Goal: Communication & Community: Share content

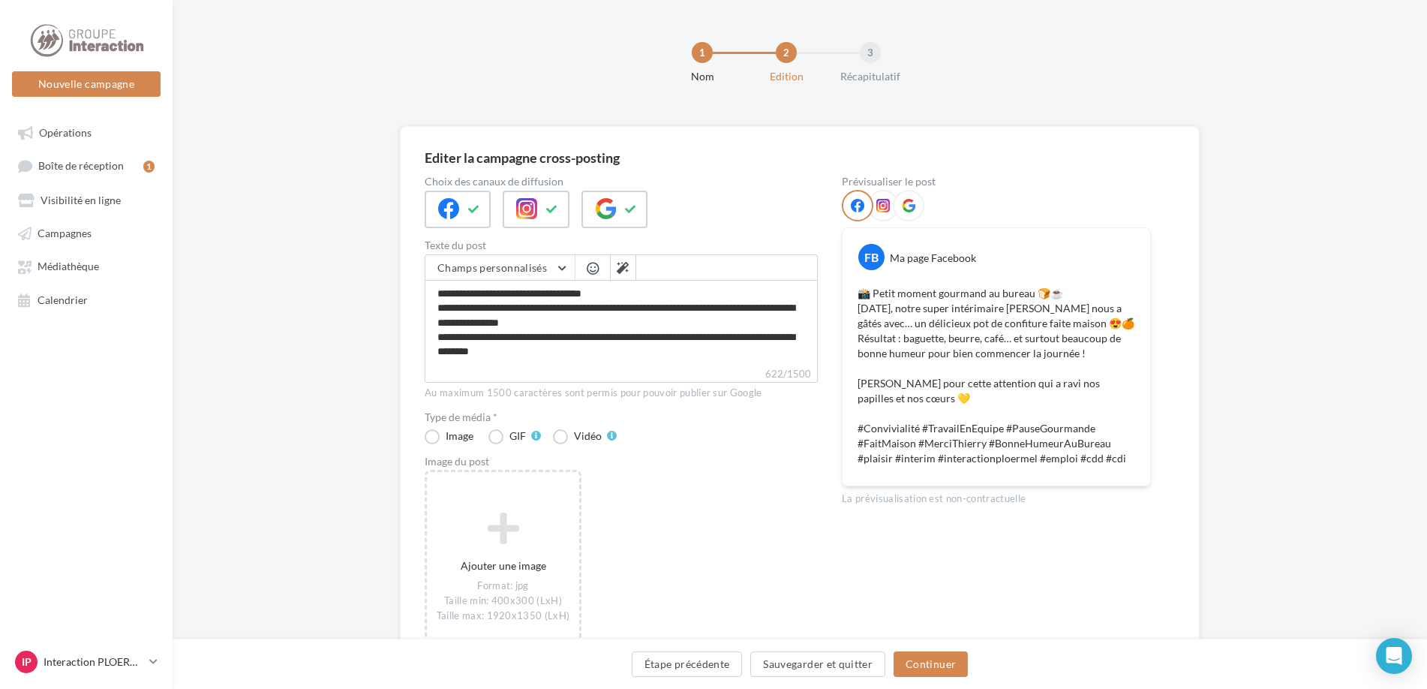
scroll to position [80, 0]
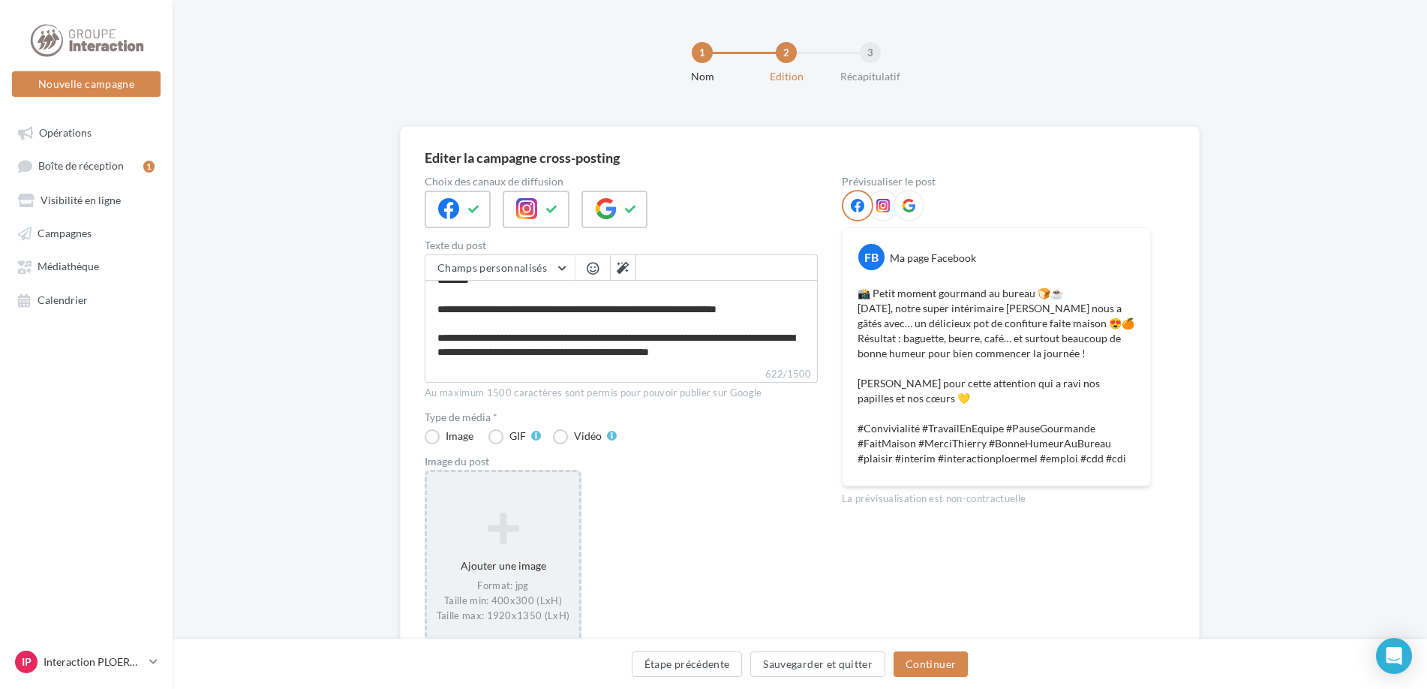
click at [486, 539] on icon at bounding box center [503, 528] width 140 height 36
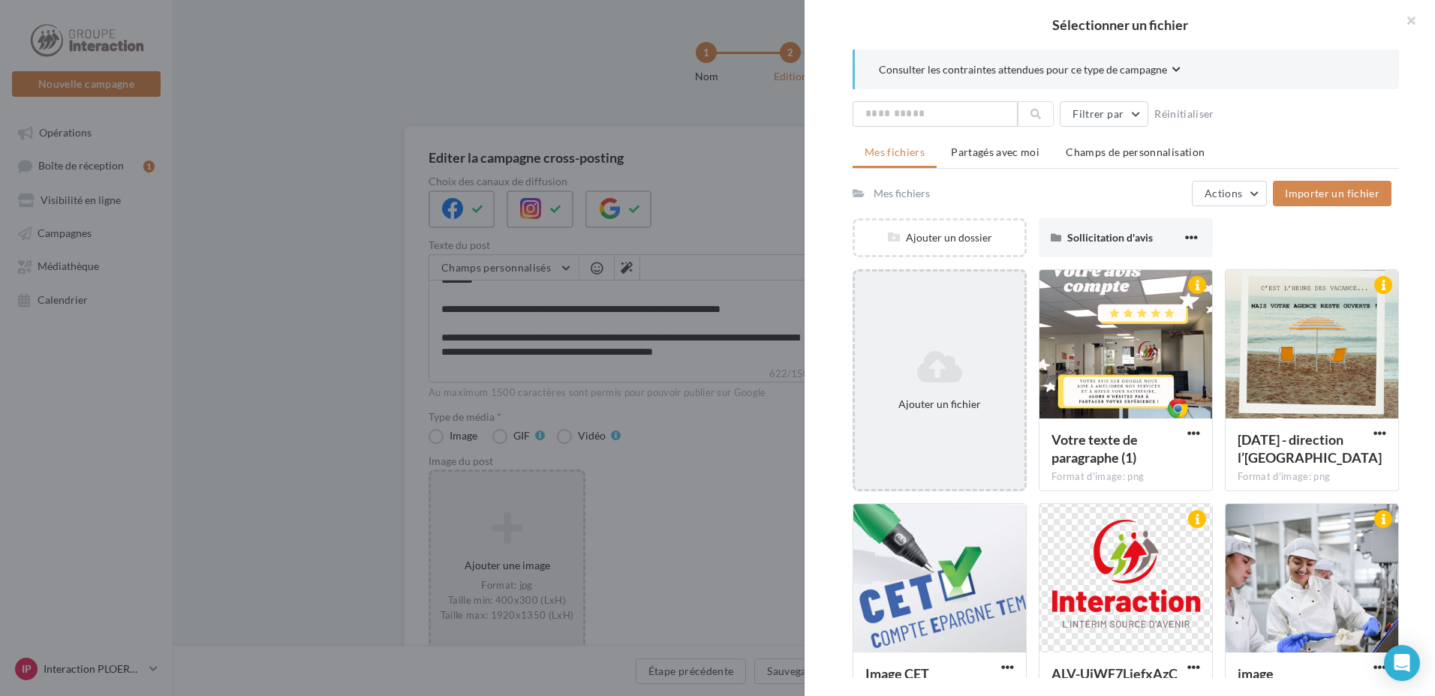
click at [933, 352] on icon at bounding box center [940, 367] width 158 height 36
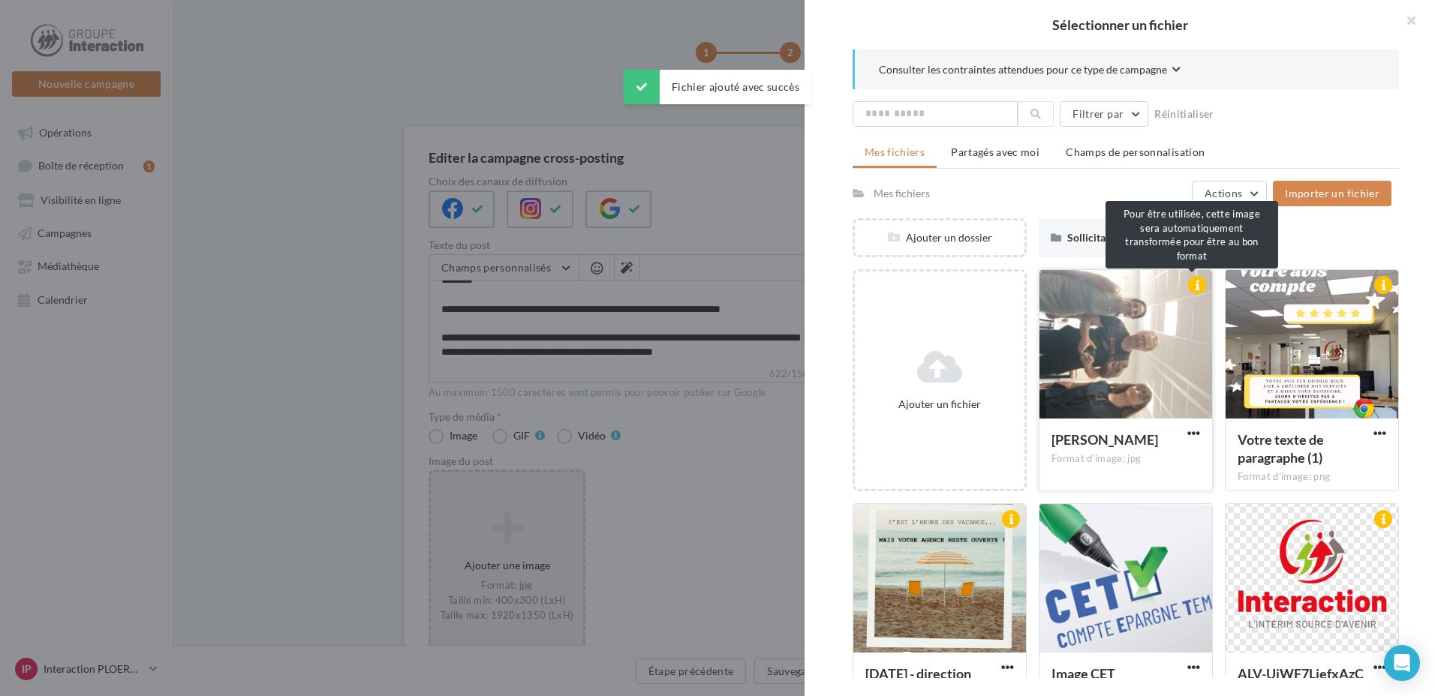
click at [1195, 286] on div at bounding box center [1197, 285] width 18 height 18
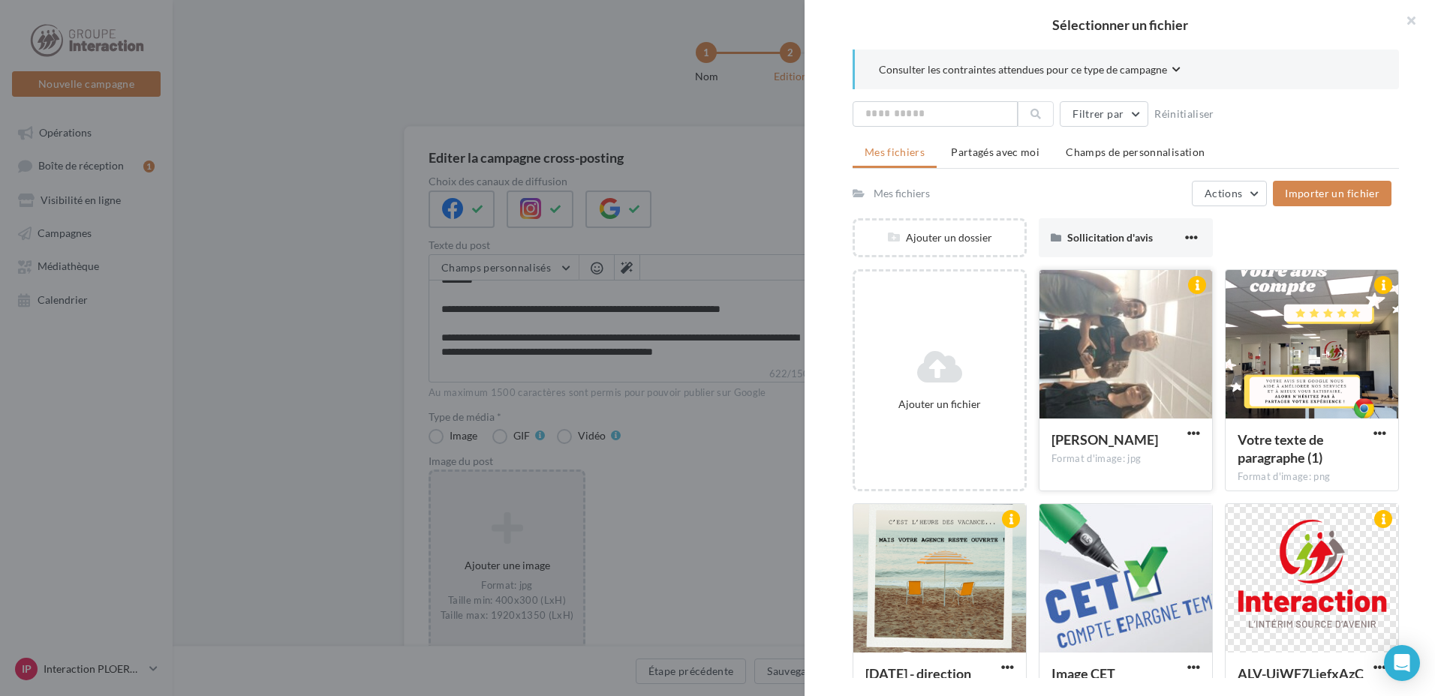
click at [1184, 433] on button "button" at bounding box center [1193, 434] width 19 height 15
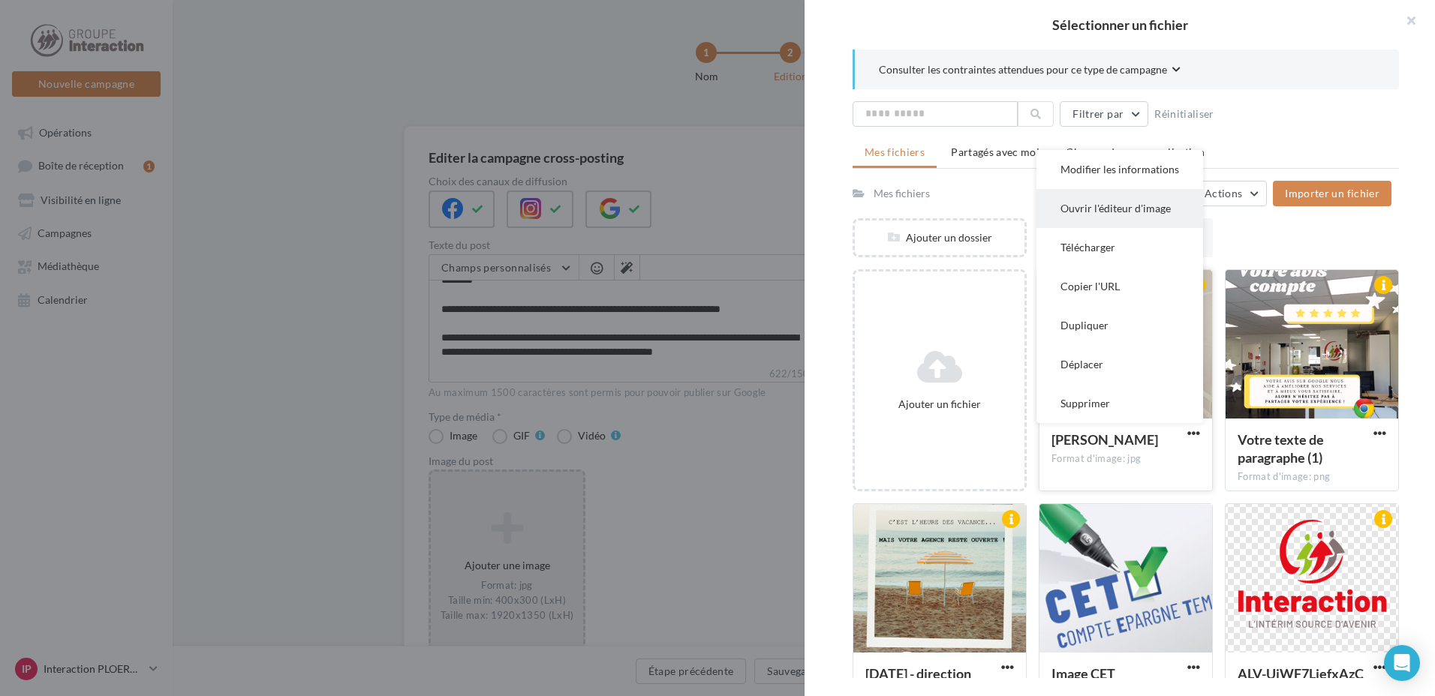
click at [1146, 215] on button "Ouvrir l'éditeur d'image" at bounding box center [1119, 208] width 167 height 39
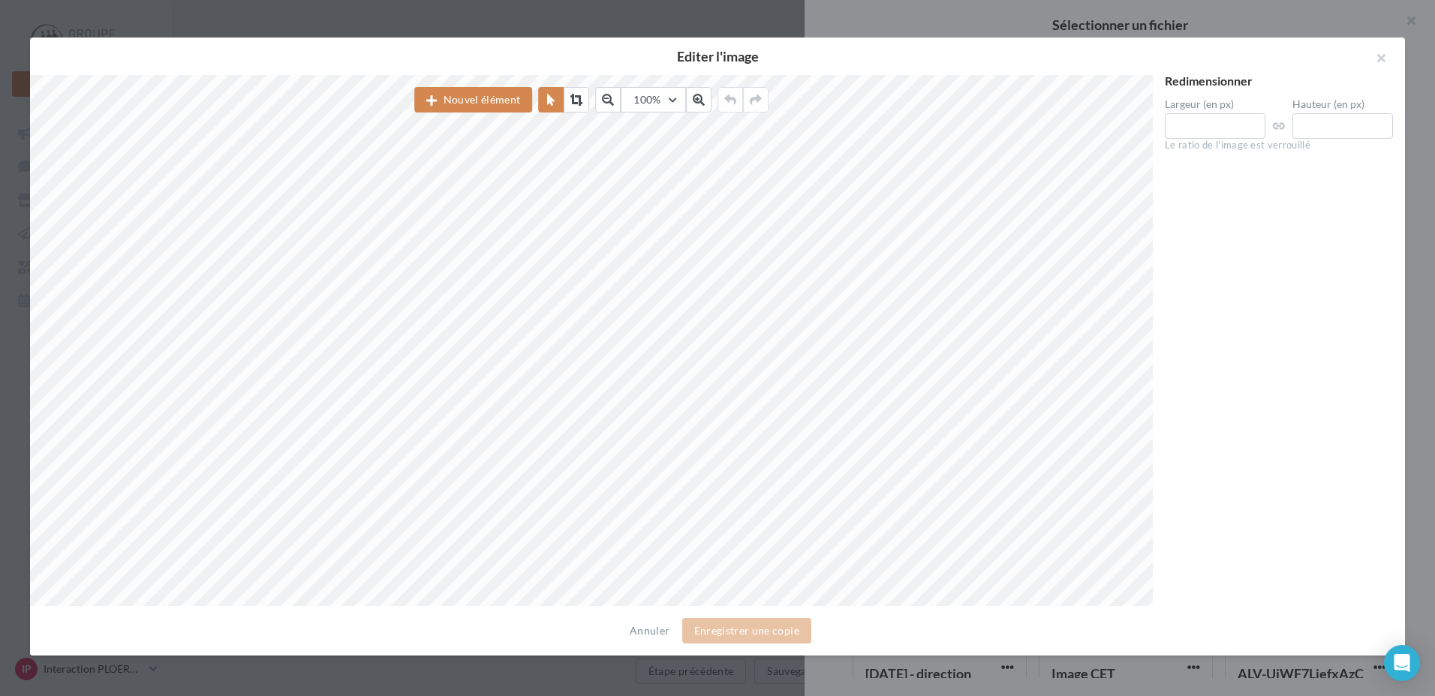
drag, startPoint x: 1378, startPoint y: 50, endPoint x: 1348, endPoint y: 101, distance: 59.8
click at [1378, 50] on button "button" at bounding box center [1375, 60] width 60 height 45
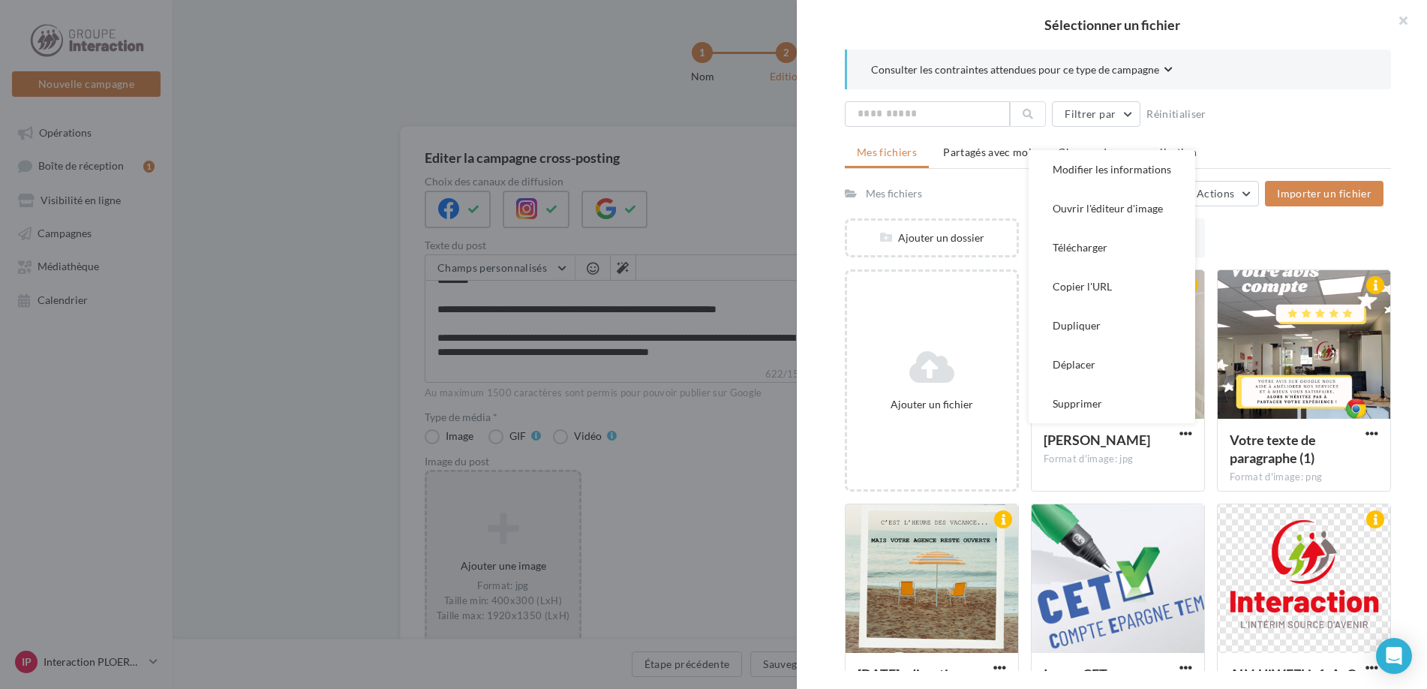
click at [1366, 140] on ul "Mes fichiers Partagés avec moi Champs de personnalisation" at bounding box center [1118, 154] width 546 height 30
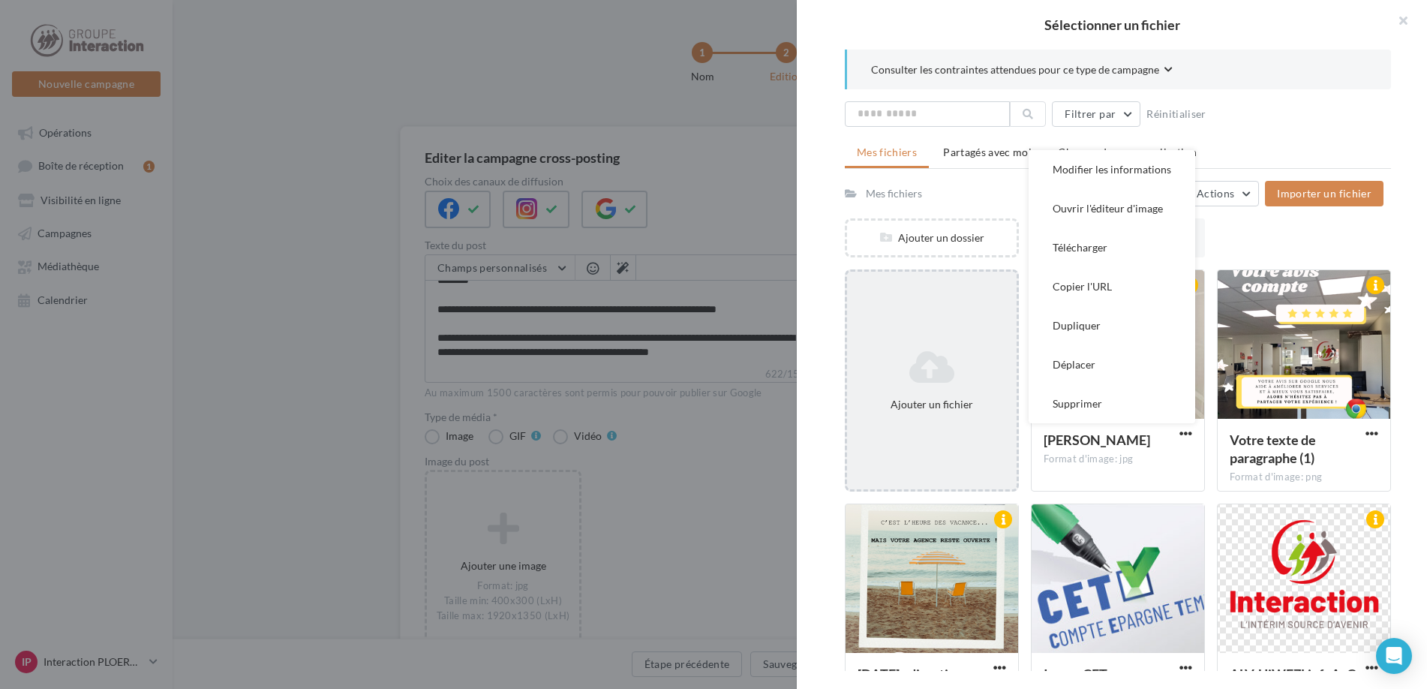
click at [915, 377] on icon at bounding box center [932, 367] width 158 height 36
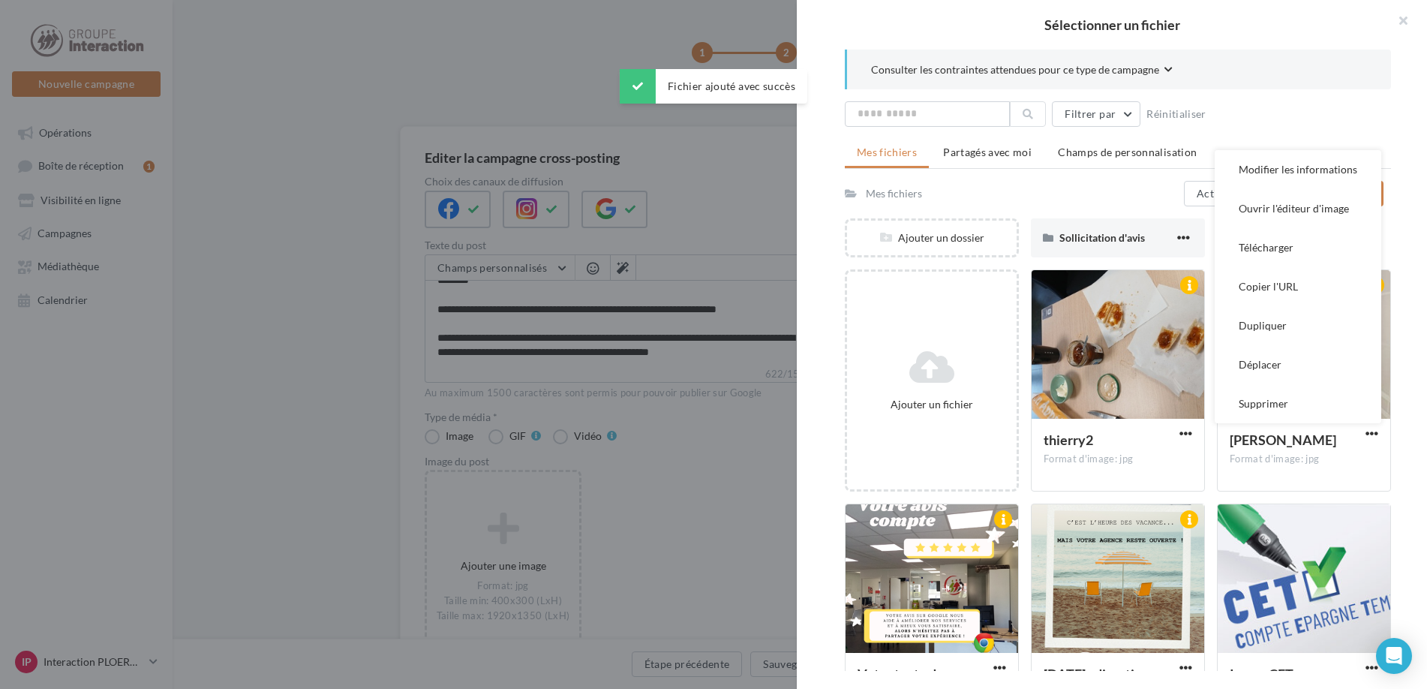
click at [1415, 125] on div "Consulter les contraintes attendues pour ce type de campagne Filtrer par Réinit…" at bounding box center [1118, 360] width 642 height 621
click at [1409, 96] on div "Consulter les contraintes attendues pour ce type de campagne Filtrer par Réinit…" at bounding box center [1118, 360] width 642 height 621
click at [1401, 311] on div "Consulter les contraintes attendues pour ce type de campagne Filtrer par Réinit…" at bounding box center [1118, 360] width 642 height 621
click at [1399, 128] on div "Consulter les contraintes attendues pour ce type de campagne Filtrer par Réinit…" at bounding box center [1118, 360] width 642 height 621
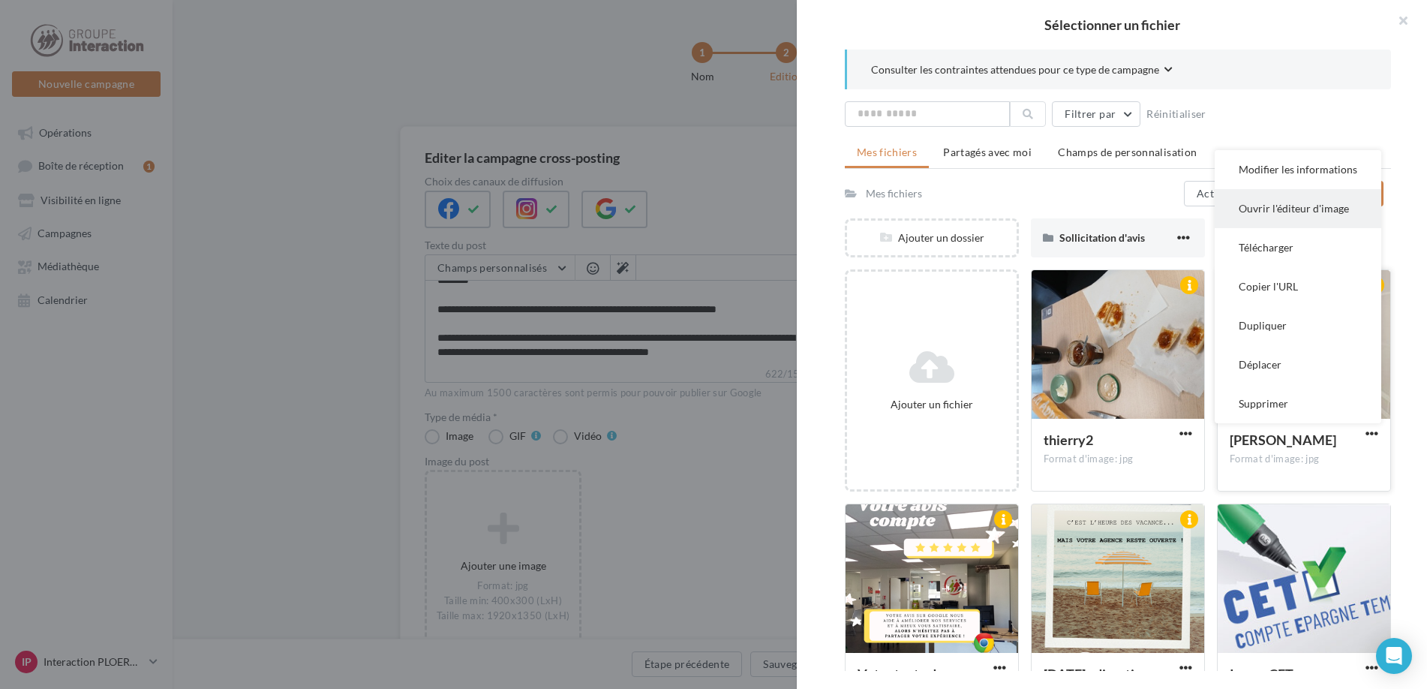
click at [1320, 218] on button "Ouvrir l'éditeur d'image" at bounding box center [1298, 208] width 167 height 39
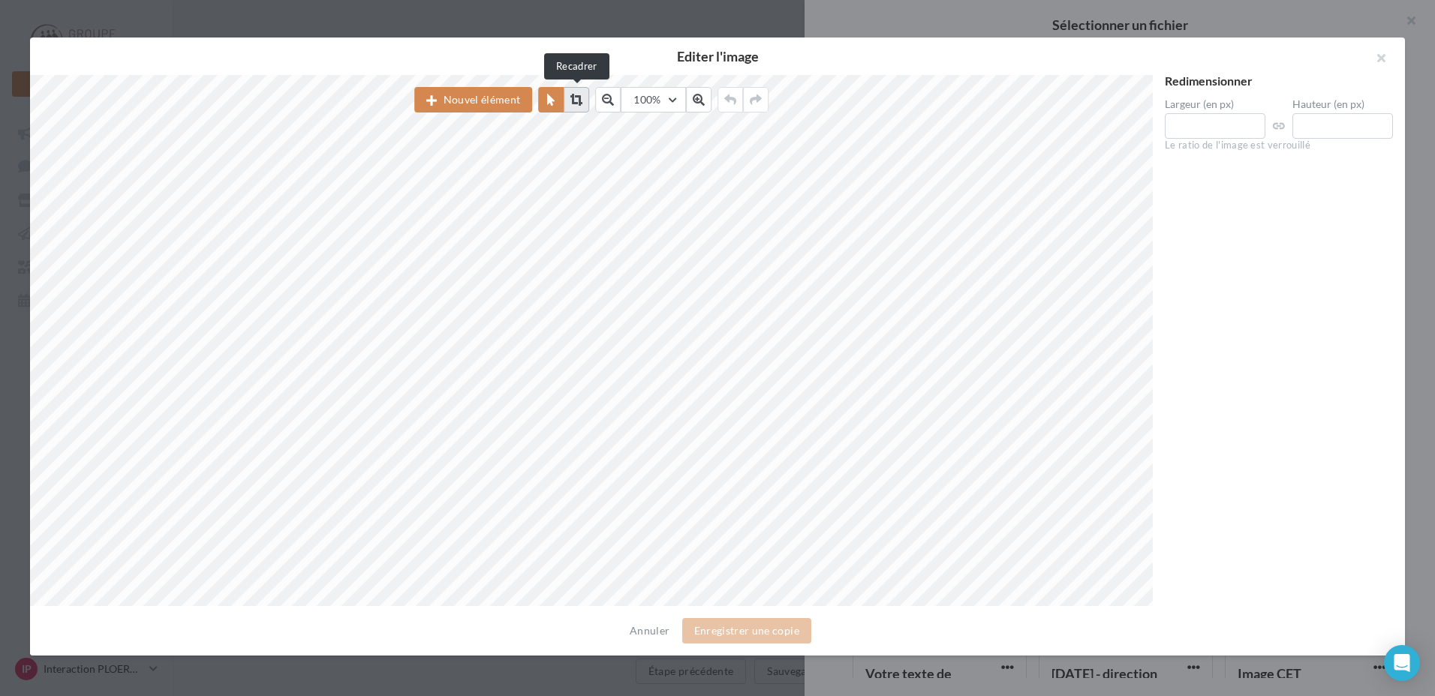
click at [572, 103] on icon at bounding box center [576, 100] width 12 height 12
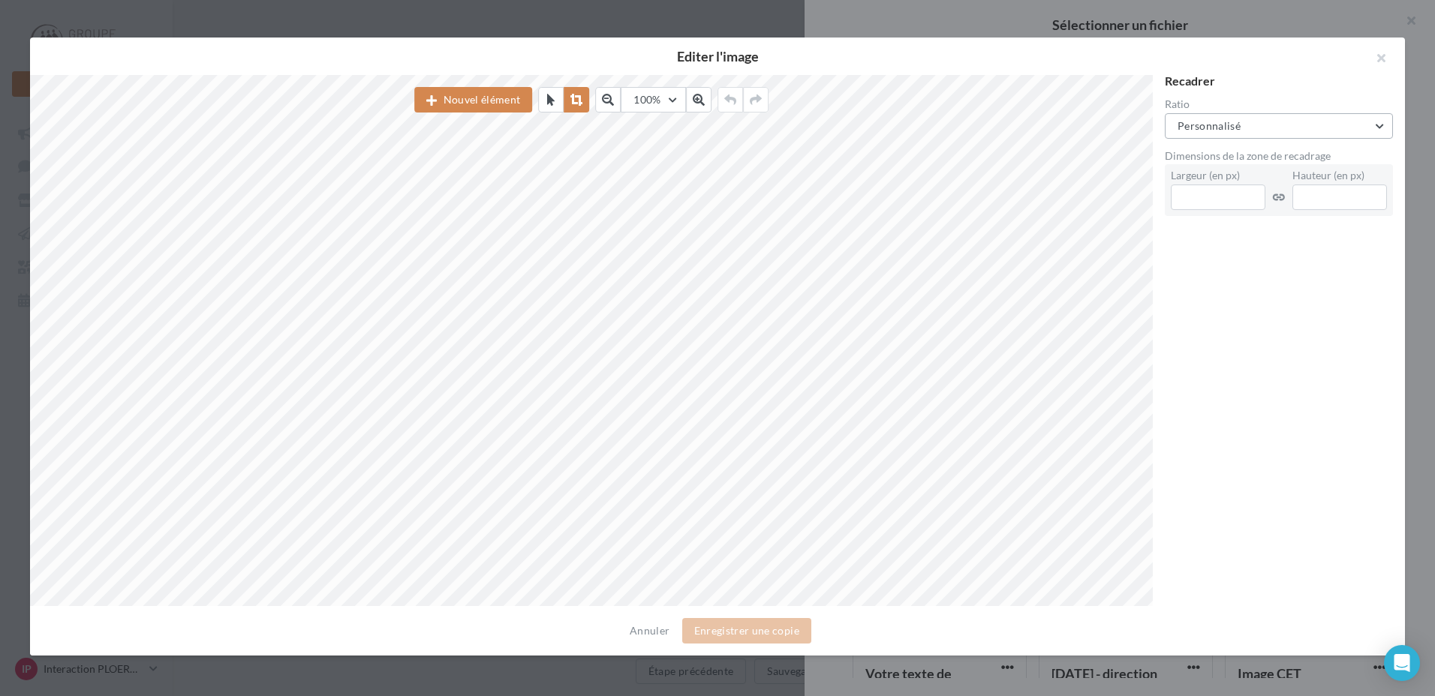
click at [1240, 131] on button "Personnalisé" at bounding box center [1278, 126] width 228 height 26
click at [1225, 198] on div "Carré (1:1)" at bounding box center [1231, 203] width 50 height 15
click at [741, 629] on button "Enregistrer une copie" at bounding box center [746, 631] width 129 height 26
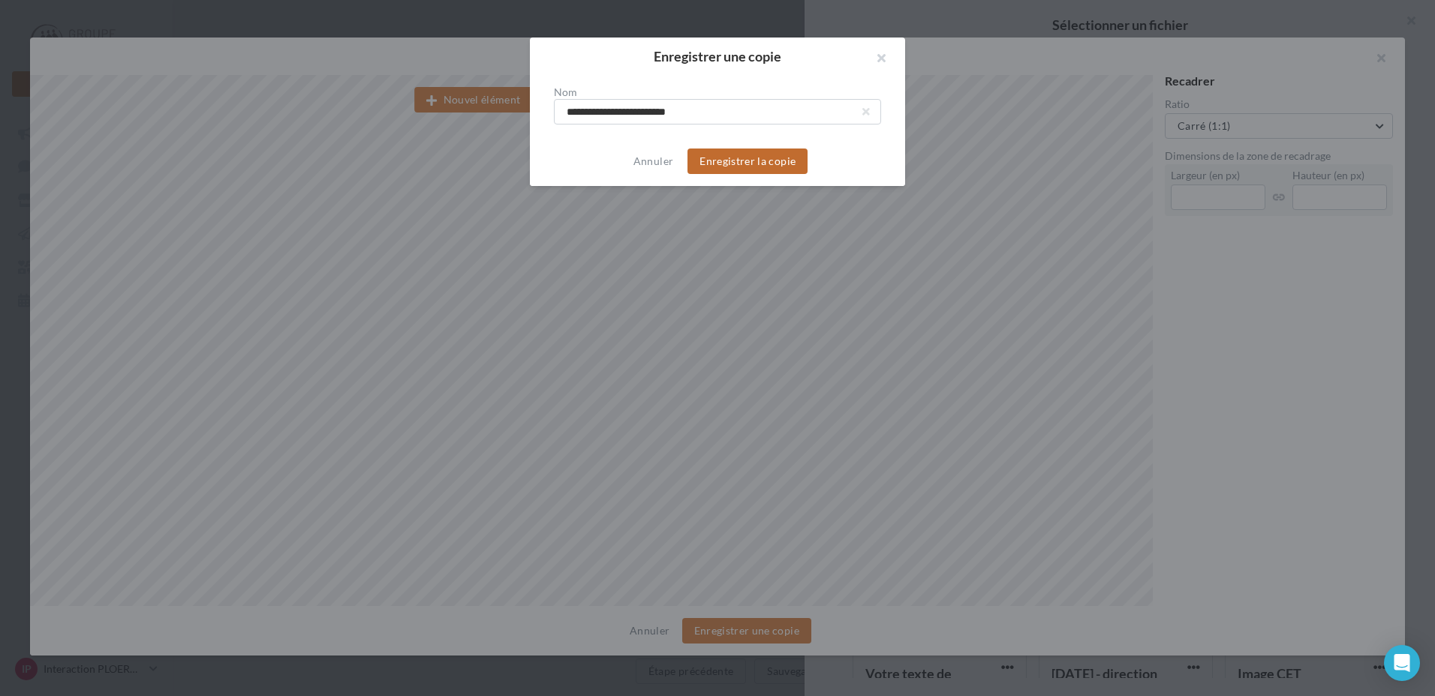
click at [775, 165] on button "Enregistrer la copie" at bounding box center [747, 162] width 120 height 26
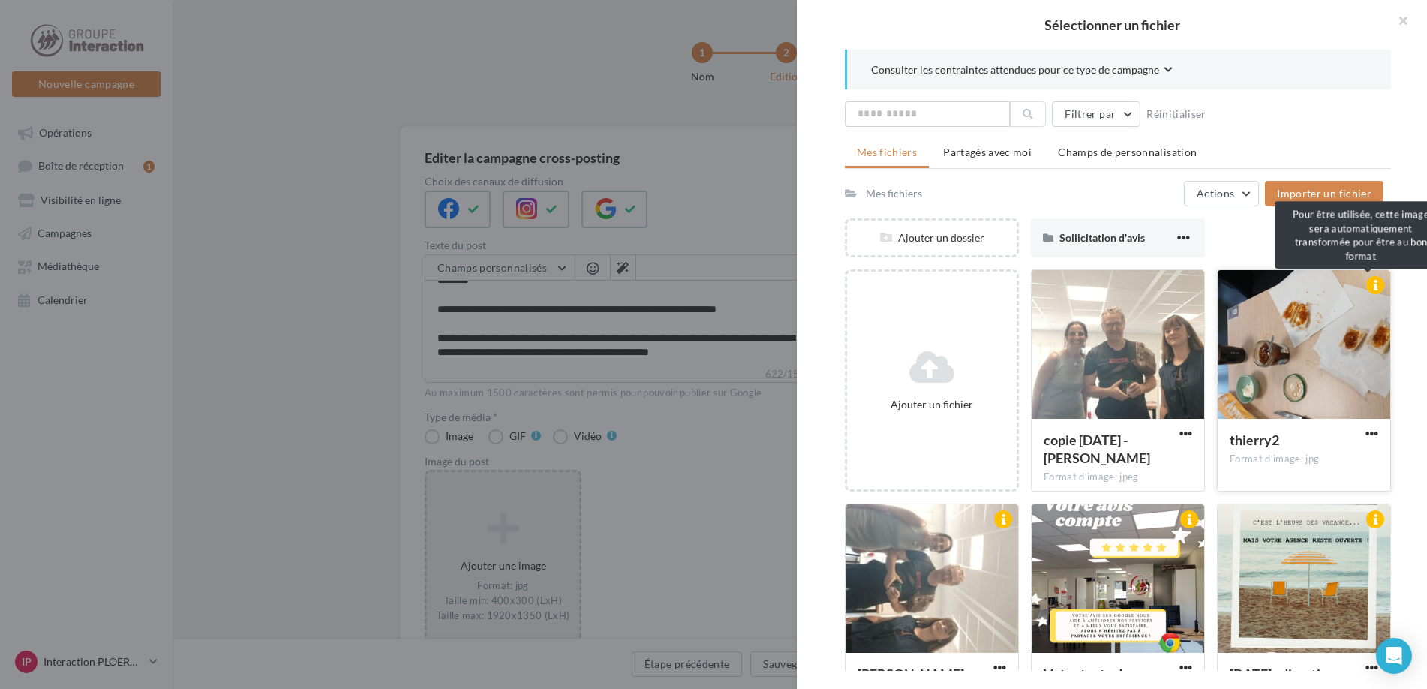
click at [1372, 289] on div at bounding box center [1375, 285] width 18 height 18
click at [1366, 435] on span "button" at bounding box center [1372, 433] width 13 height 13
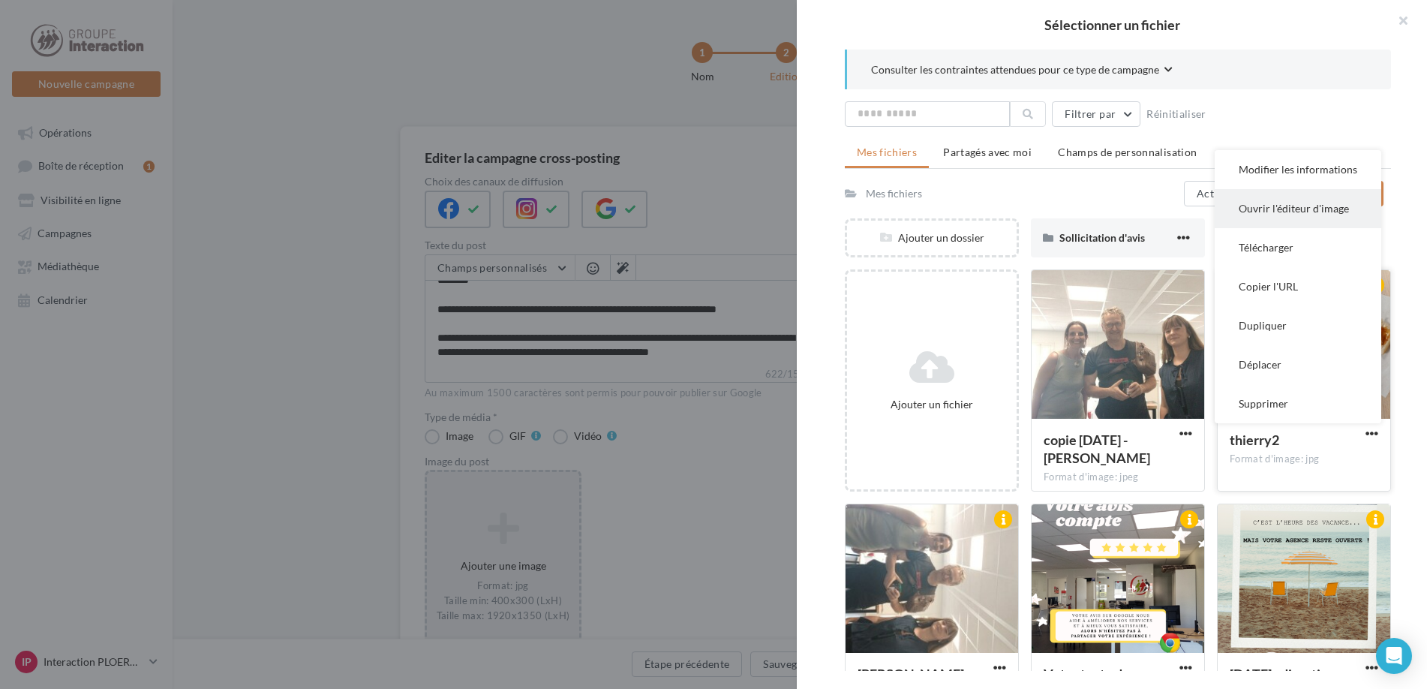
click at [1310, 220] on button "Ouvrir l'éditeur d'image" at bounding box center [1298, 208] width 167 height 39
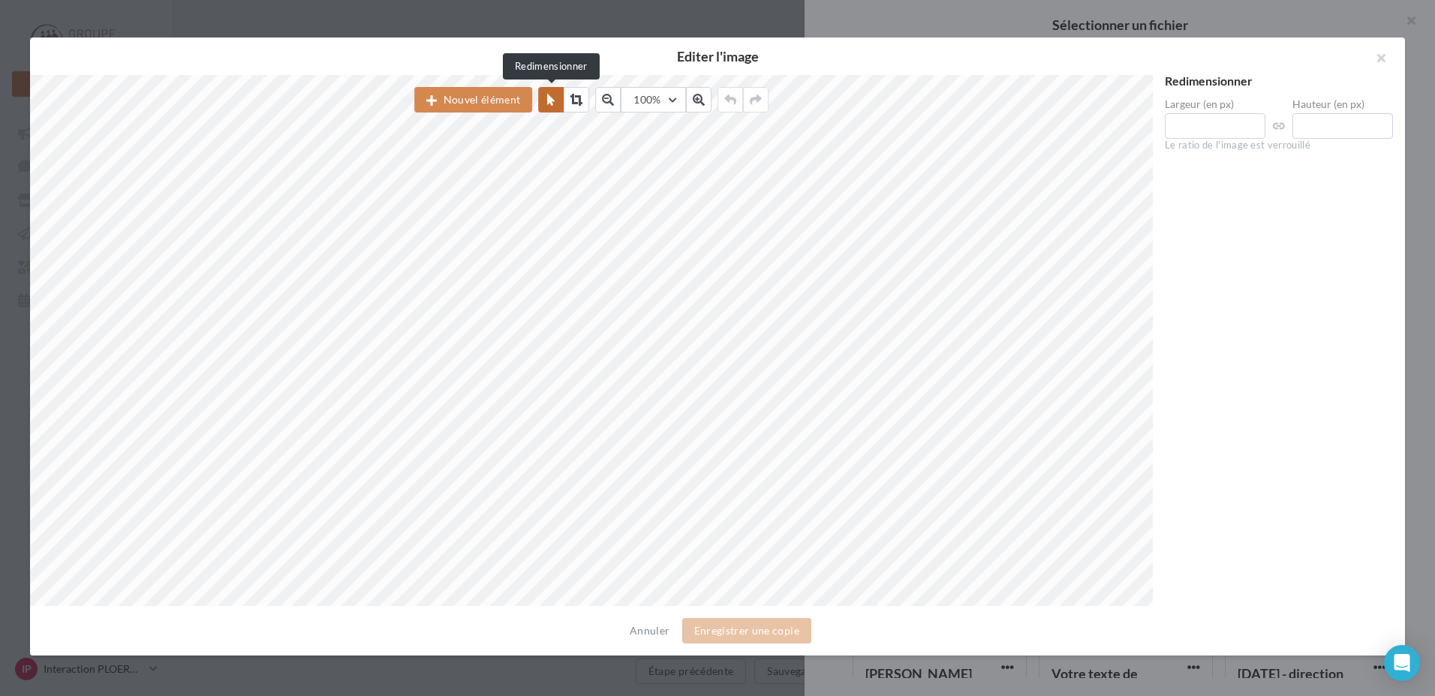
click at [554, 103] on icon at bounding box center [551, 100] width 8 height 12
click at [1246, 314] on div "Redimensionner Largeur (en px) **** Hauteur (en px) **** Le ratio de l'image es…" at bounding box center [1278, 341] width 252 height 532
click at [573, 99] on icon at bounding box center [576, 100] width 12 height 12
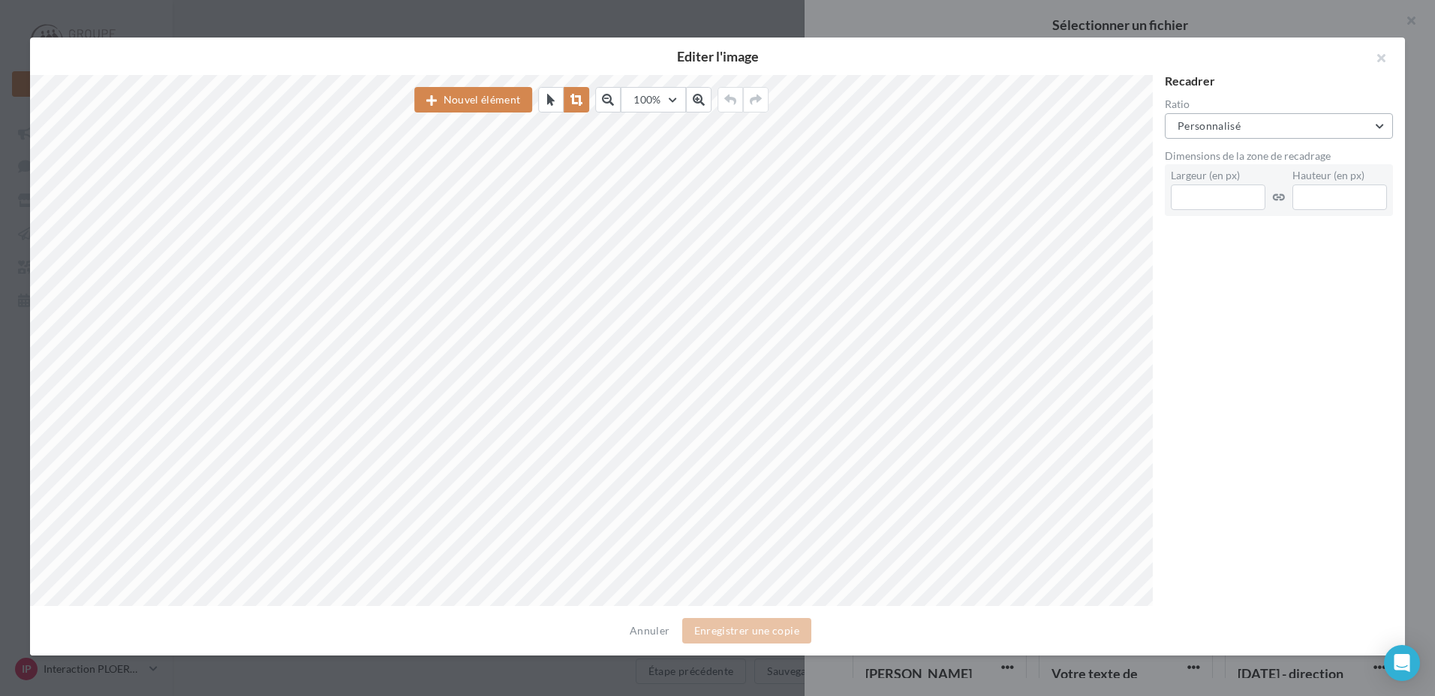
click at [1284, 125] on button "Personnalisé" at bounding box center [1278, 126] width 228 height 26
click at [1273, 210] on div "Carré (1:1)" at bounding box center [1278, 203] width 180 height 15
click at [797, 629] on button "Enregistrer une copie" at bounding box center [746, 631] width 129 height 26
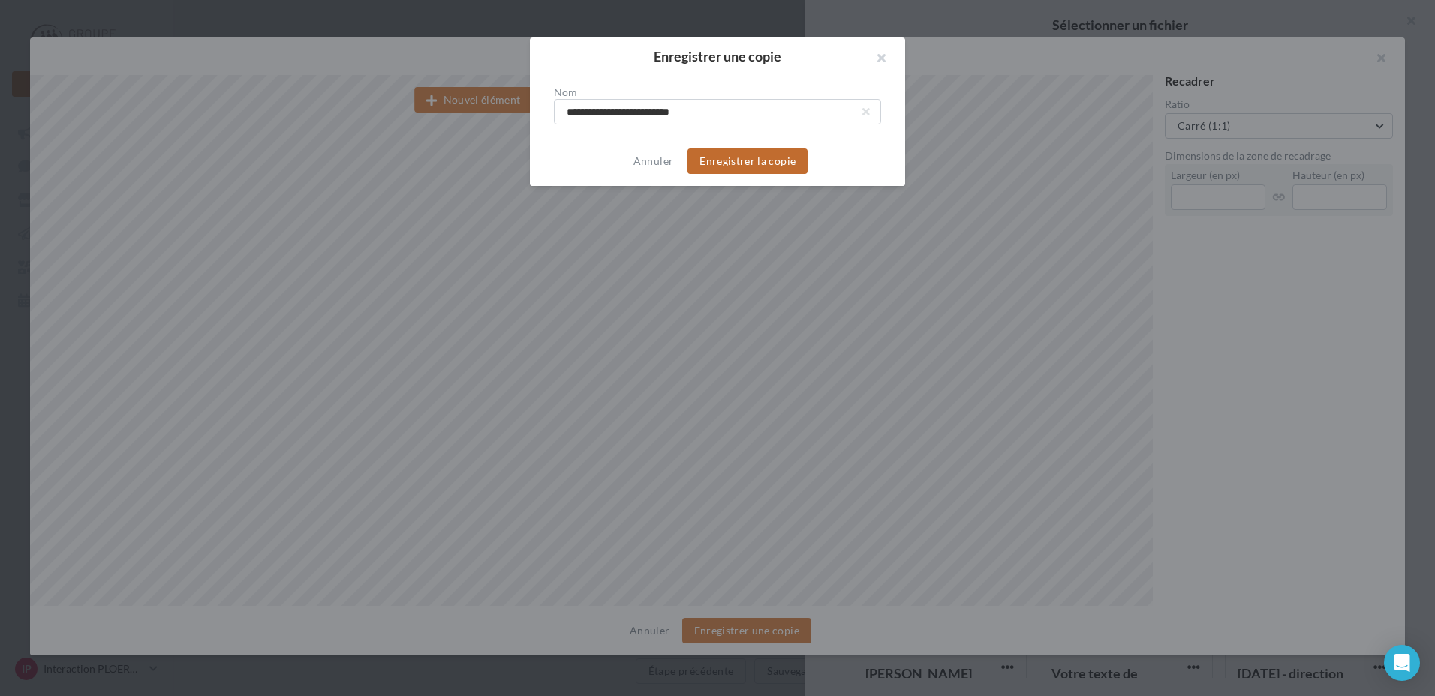
click at [758, 164] on button "Enregistrer la copie" at bounding box center [747, 162] width 120 height 26
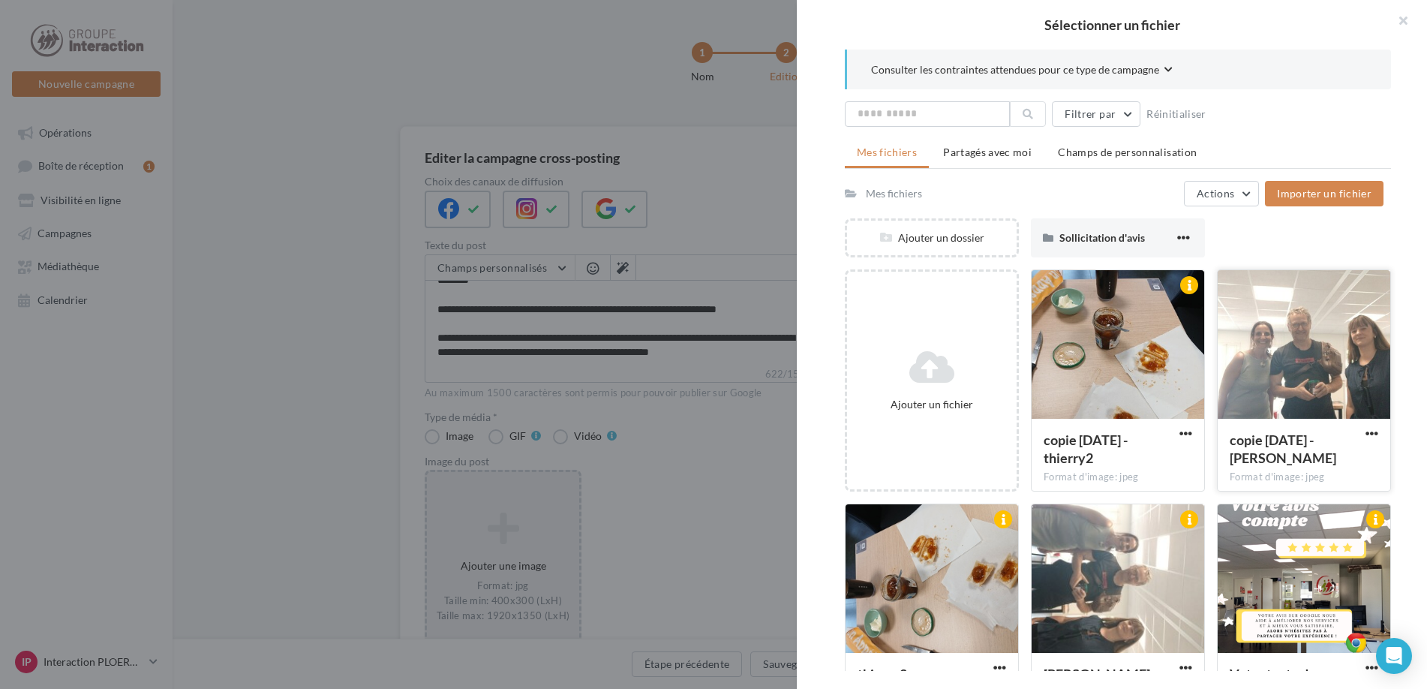
click at [1351, 366] on div at bounding box center [1304, 345] width 173 height 150
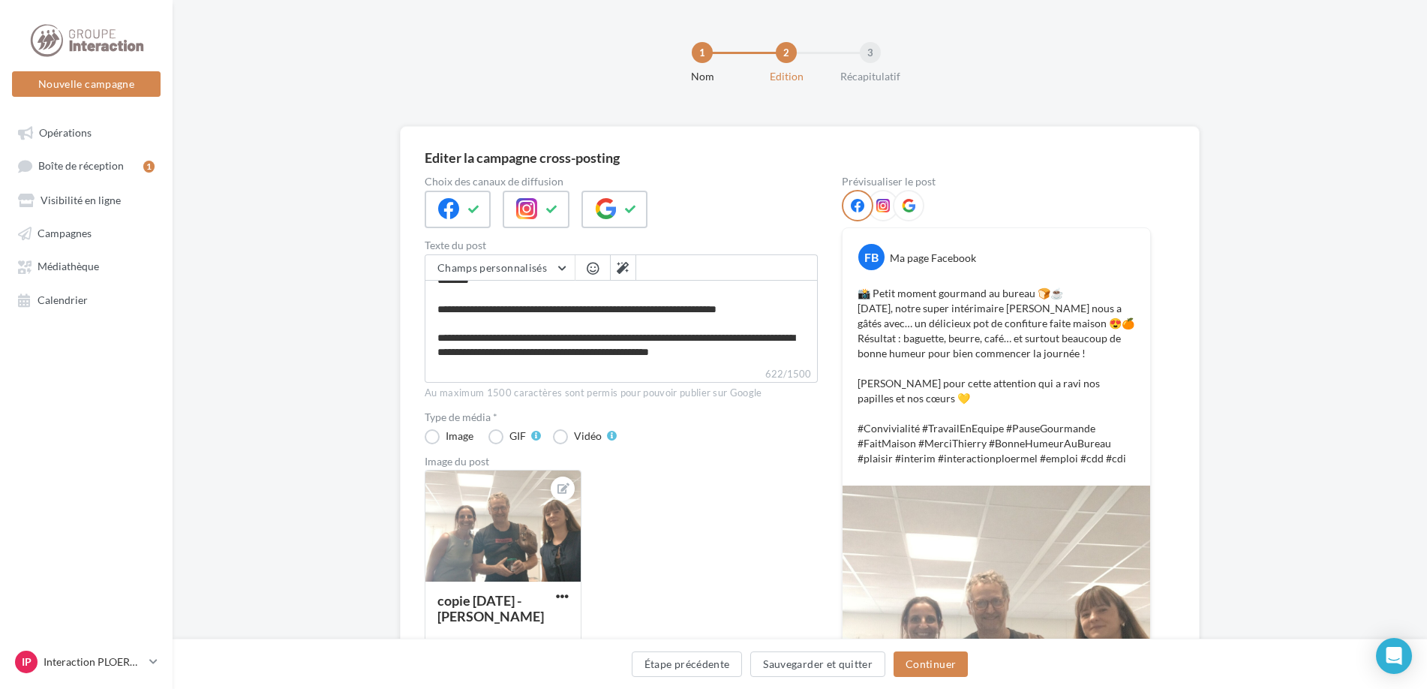
scroll to position [150, 0]
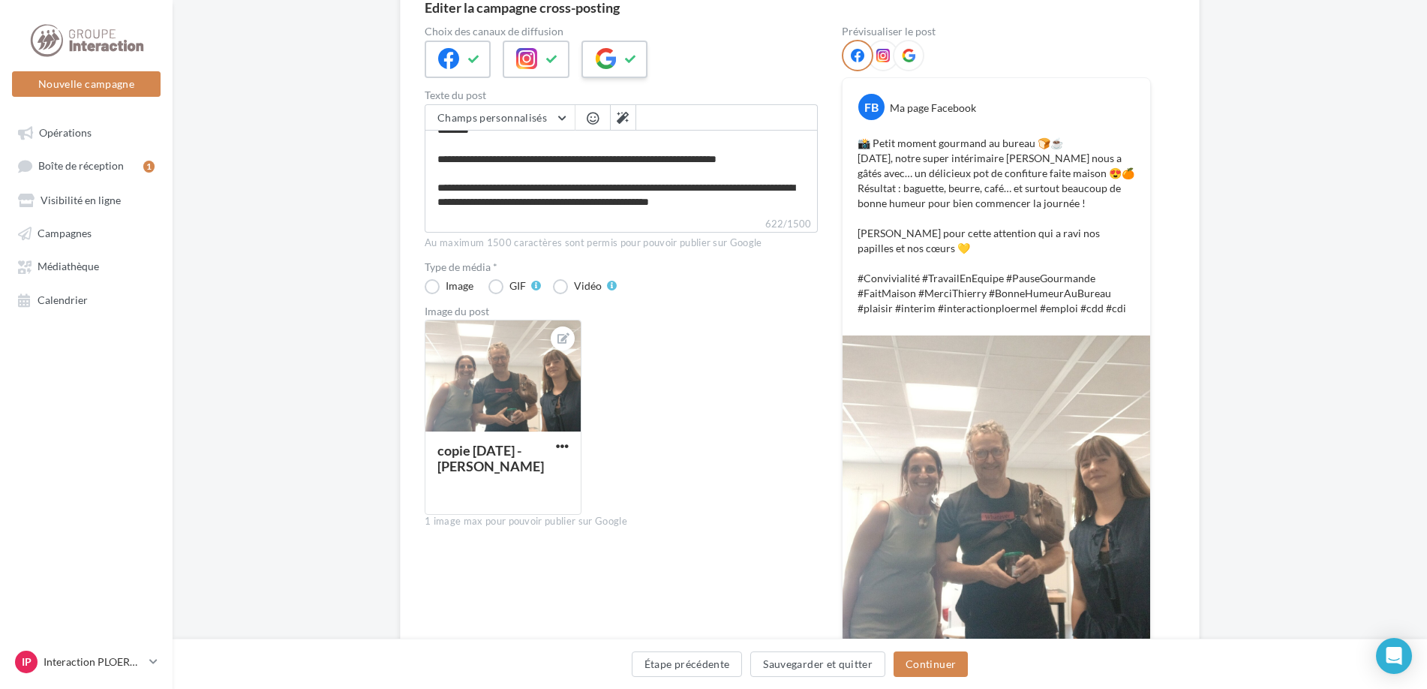
click at [627, 54] on icon at bounding box center [631, 59] width 12 height 11
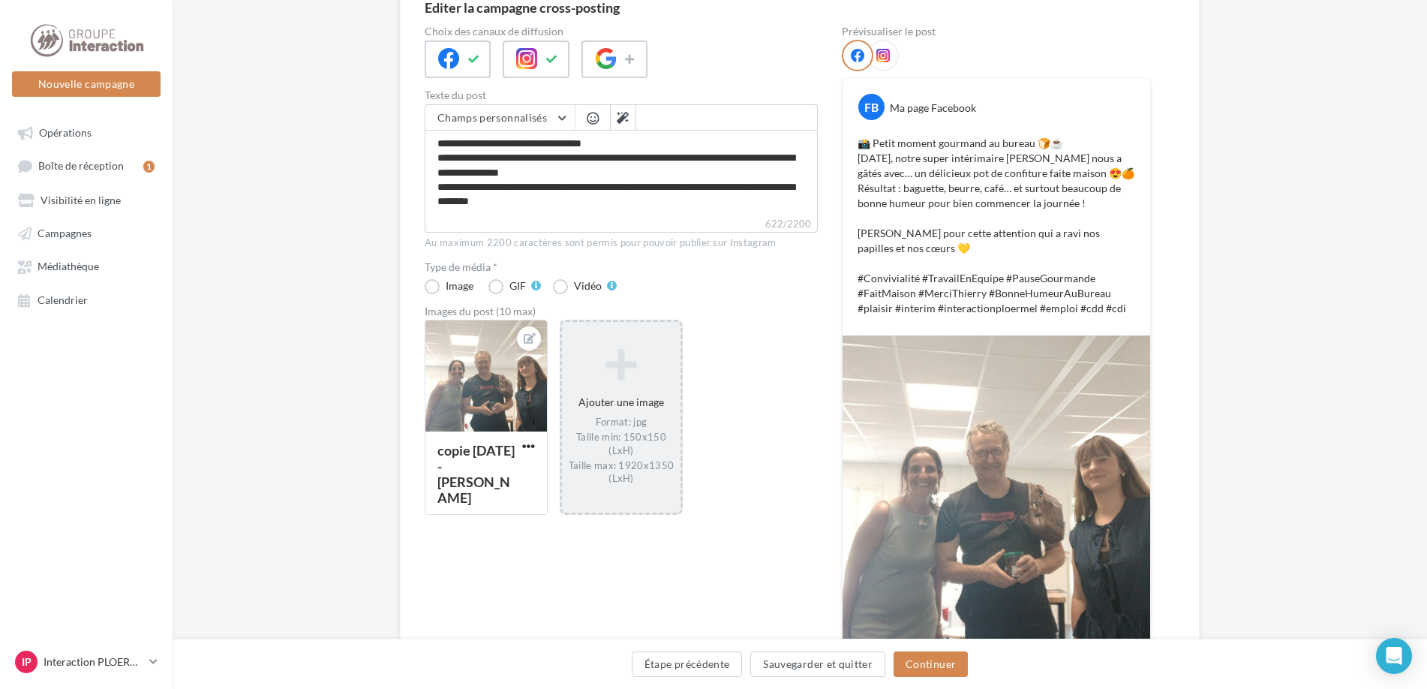
click at [628, 425] on div "Format: jpg Taille min: 150x150 (LxH) Taille max: 1920x1350 (LxH)" at bounding box center [621, 451] width 107 height 70
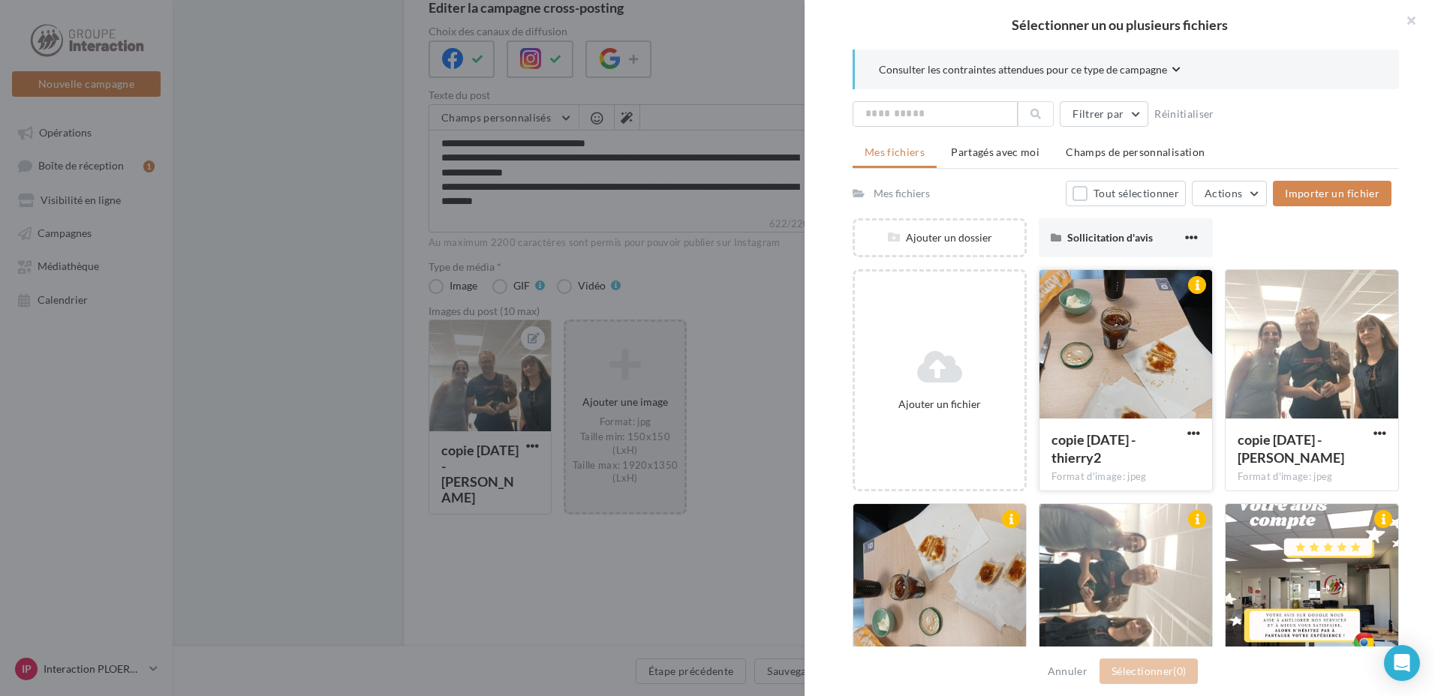
click at [1157, 366] on div at bounding box center [1125, 345] width 173 height 150
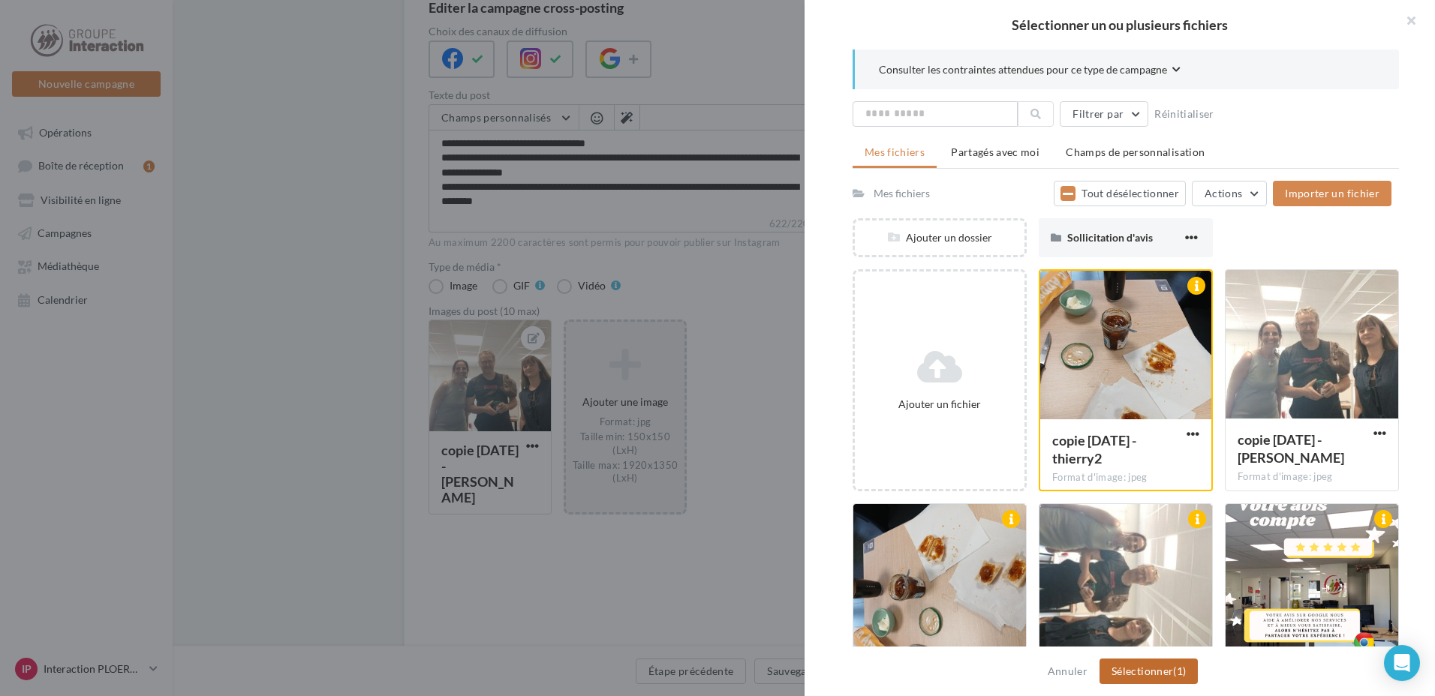
click at [1143, 681] on button "Sélectionner (1)" at bounding box center [1148, 672] width 98 height 26
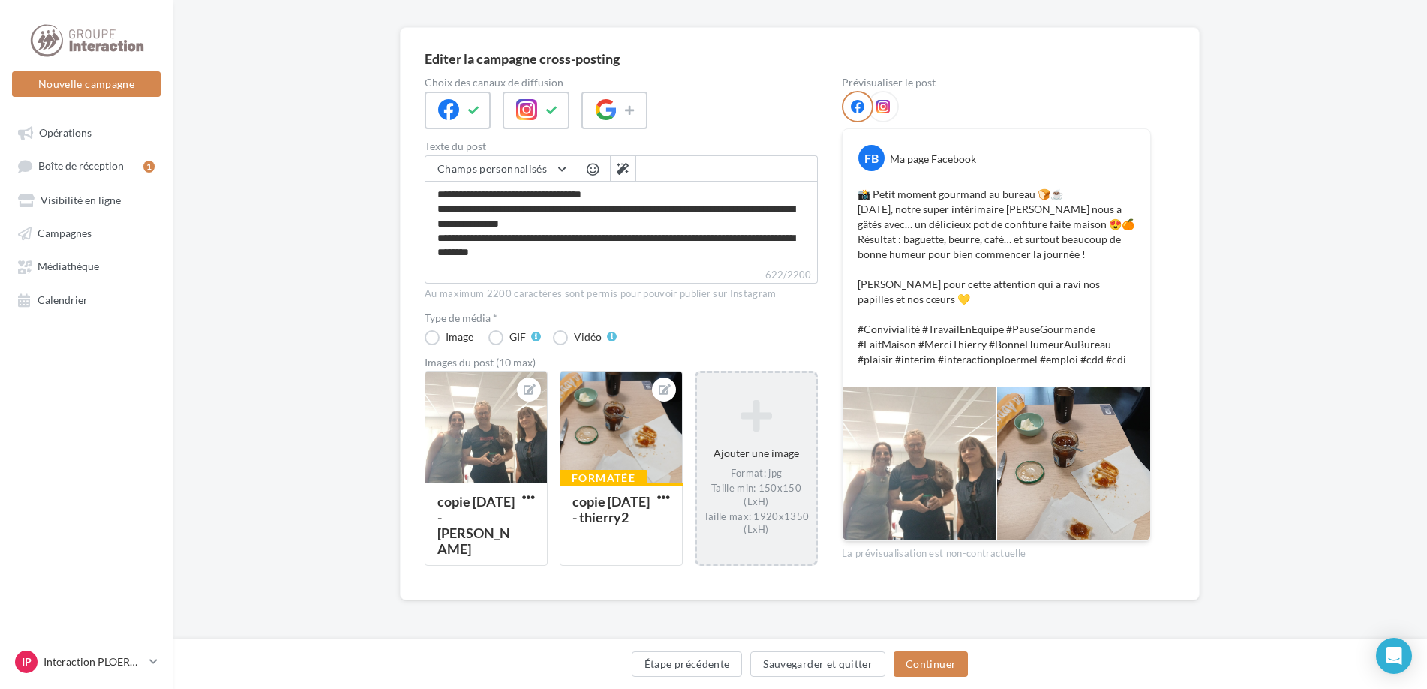
scroll to position [99, 0]
click at [623, 257] on textarea "**********" at bounding box center [621, 224] width 393 height 86
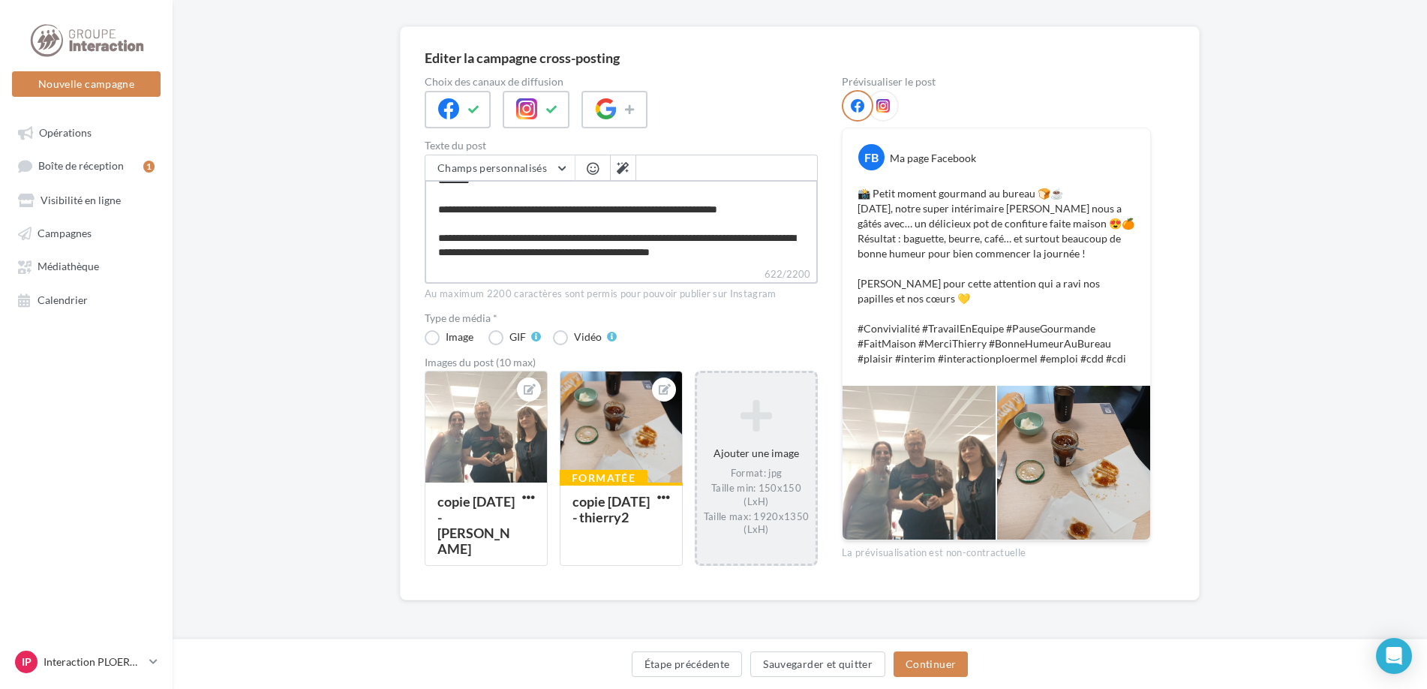
click at [639, 254] on textarea "**********" at bounding box center [621, 223] width 393 height 86
type textarea "**********"
click at [946, 670] on button "Continuer" at bounding box center [931, 664] width 74 height 26
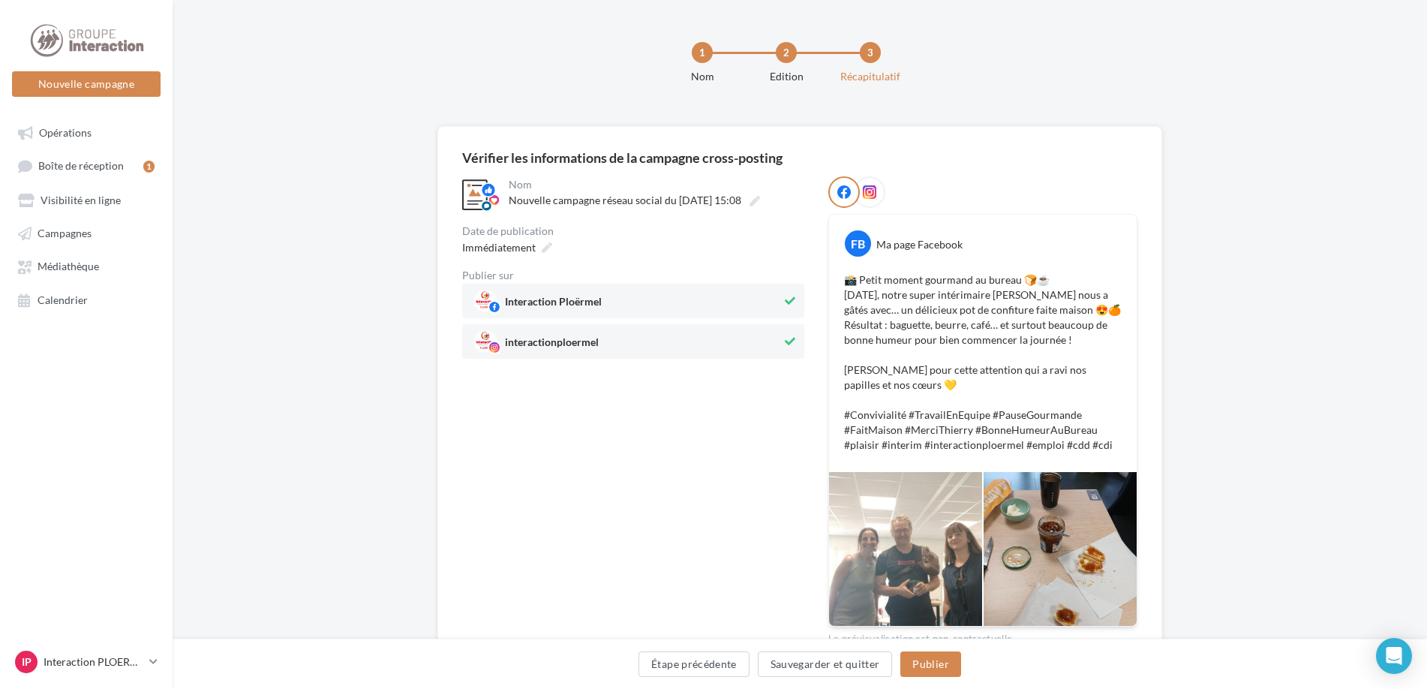
click at [859, 307] on p "📸 Petit moment gourmand au bureau 🍞☕ Aujourd’hui, notre super intérimaire Thier…" at bounding box center [983, 362] width 278 height 180
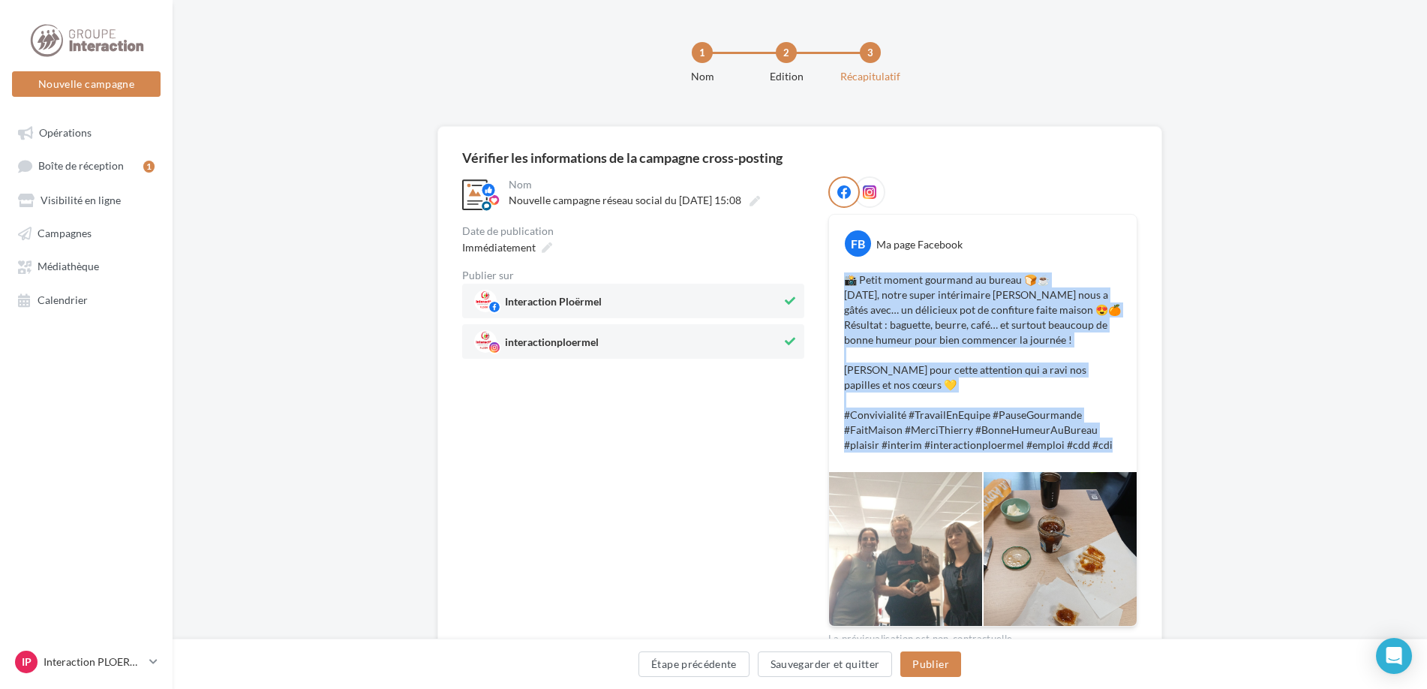
drag, startPoint x: 847, startPoint y: 275, endPoint x: 1107, endPoint y: 445, distance: 311.1
click at [1107, 445] on p "📸 Petit moment gourmand au bureau 🍞☕ Aujourd’hui, notre super intérimaire Thier…" at bounding box center [983, 362] width 278 height 180
copy p "📸 Petit moment gourmand au bureau 🍞☕ Aujourd’hui, notre super intérimaire Thier…"
drag, startPoint x: 1434, startPoint y: 0, endPoint x: 665, endPoint y: 531, distance: 934.7
click at [665, 531] on div "**********" at bounding box center [633, 411] width 342 height 470
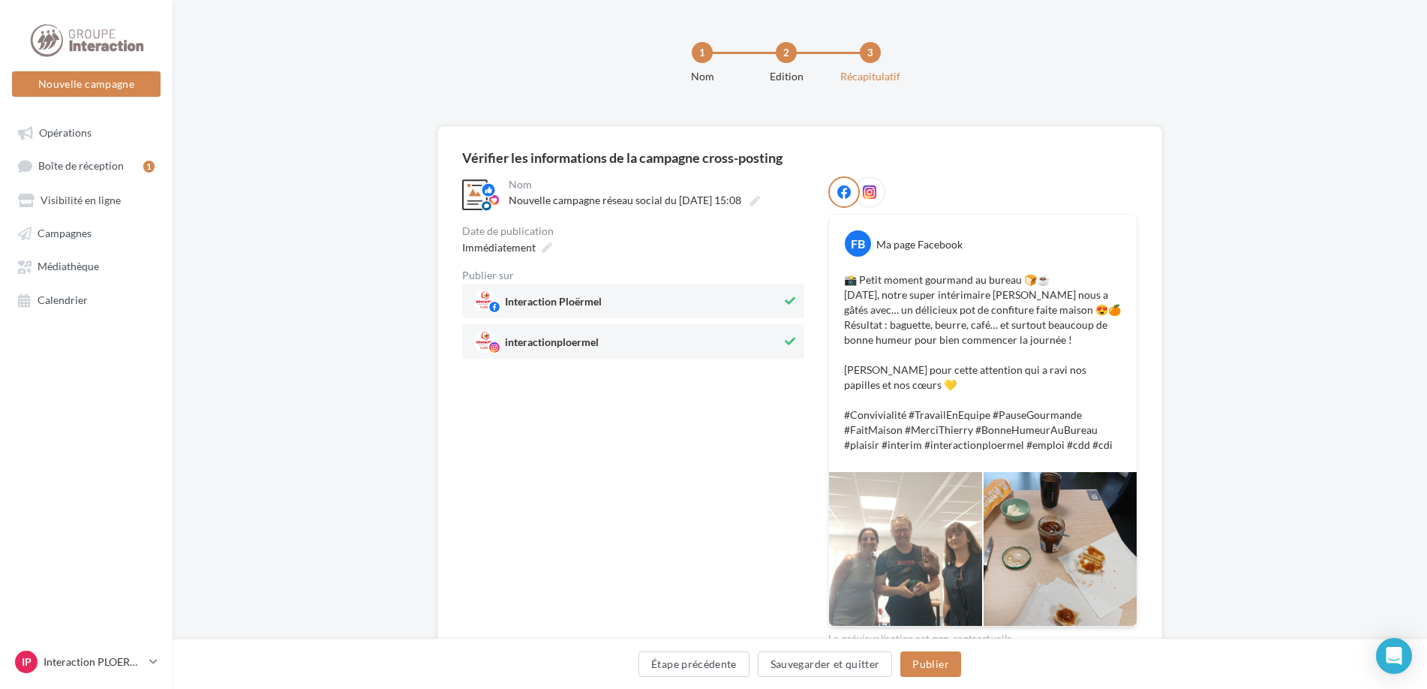
scroll to position [71, 0]
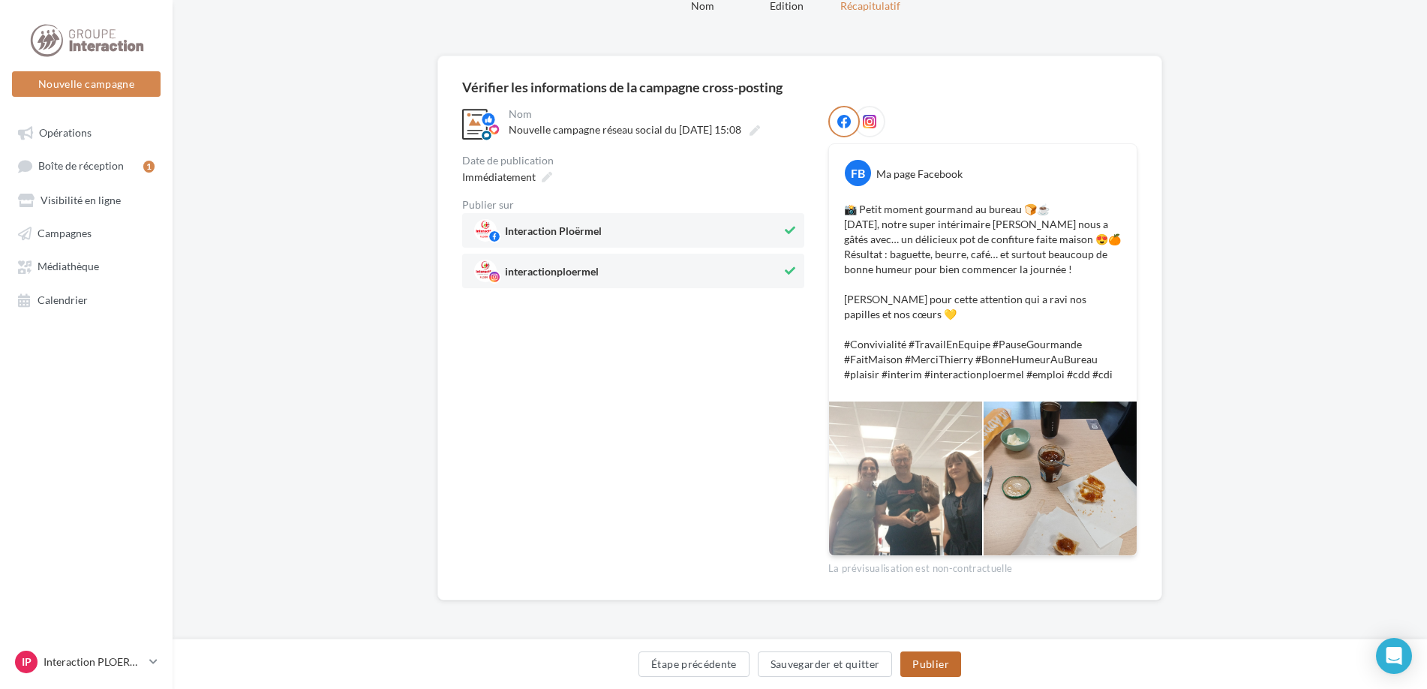
click at [938, 666] on button "Publier" at bounding box center [930, 664] width 60 height 26
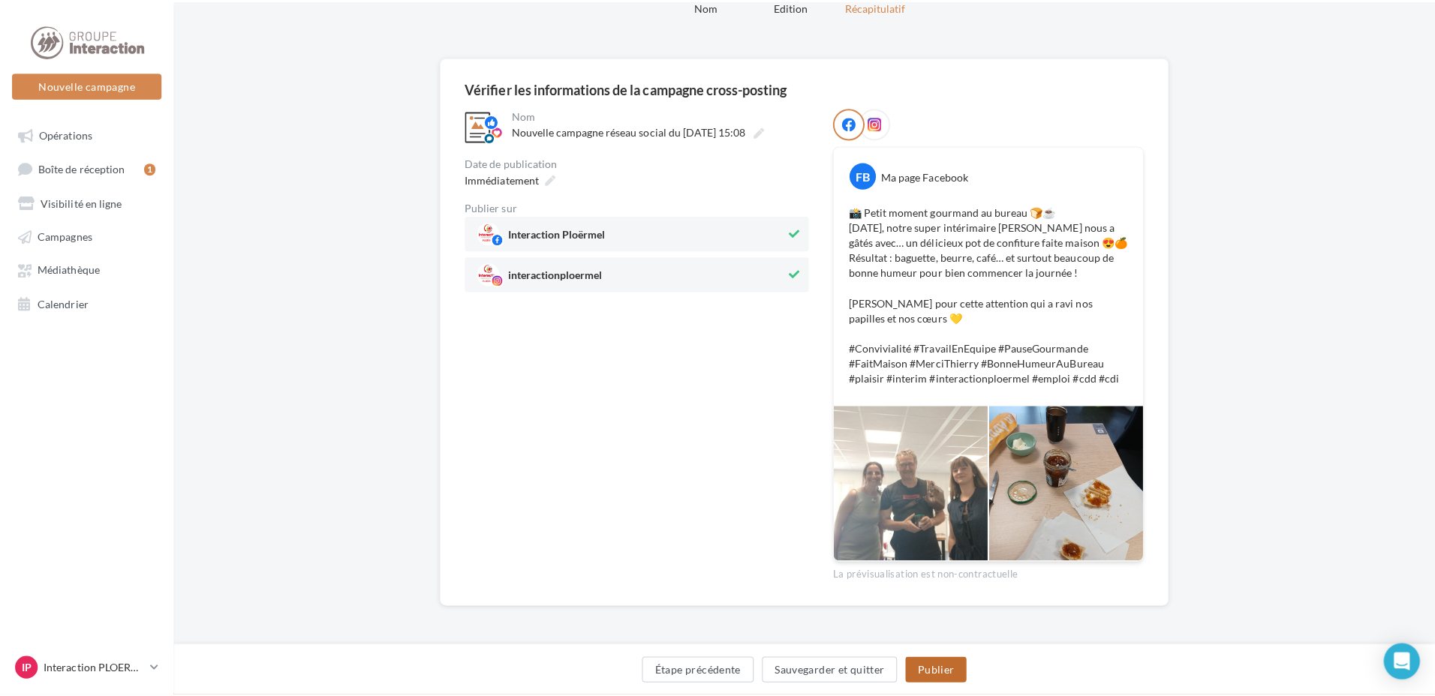
scroll to position [63, 0]
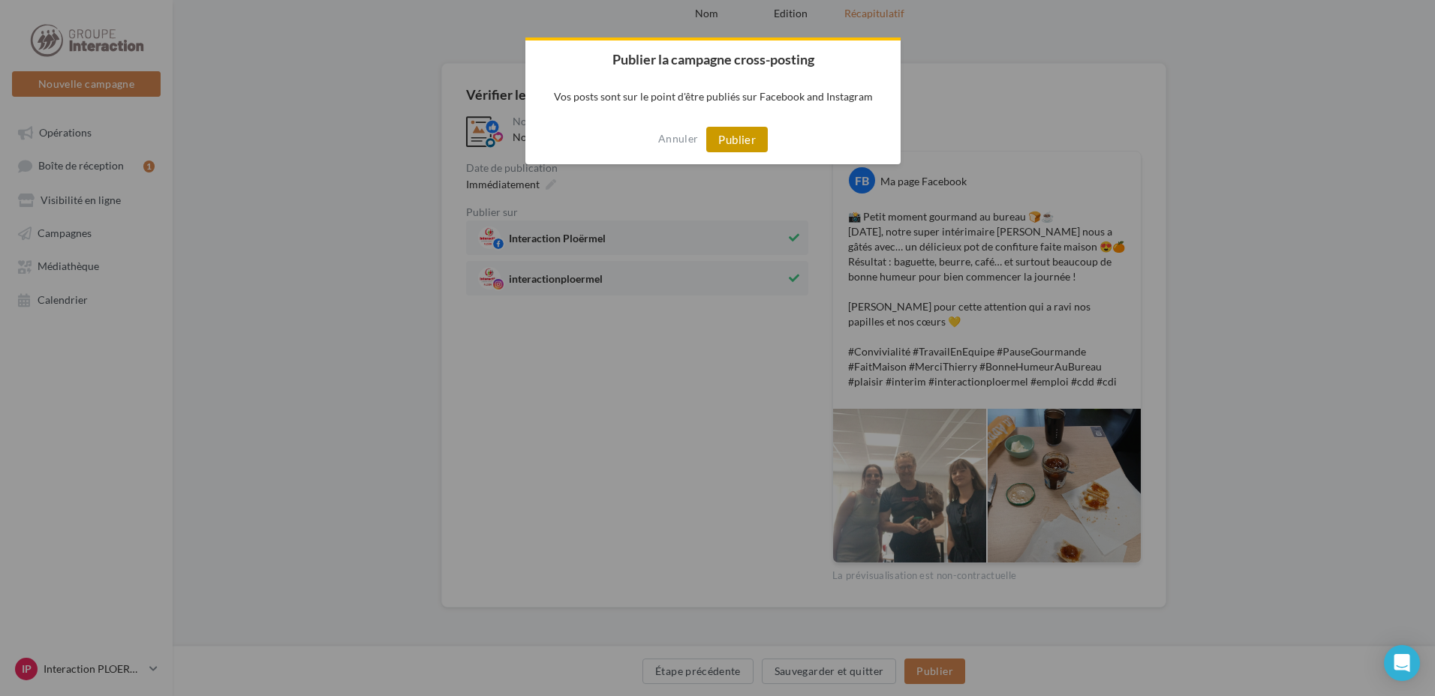
click at [741, 143] on button "Publier" at bounding box center [737, 140] width 62 height 26
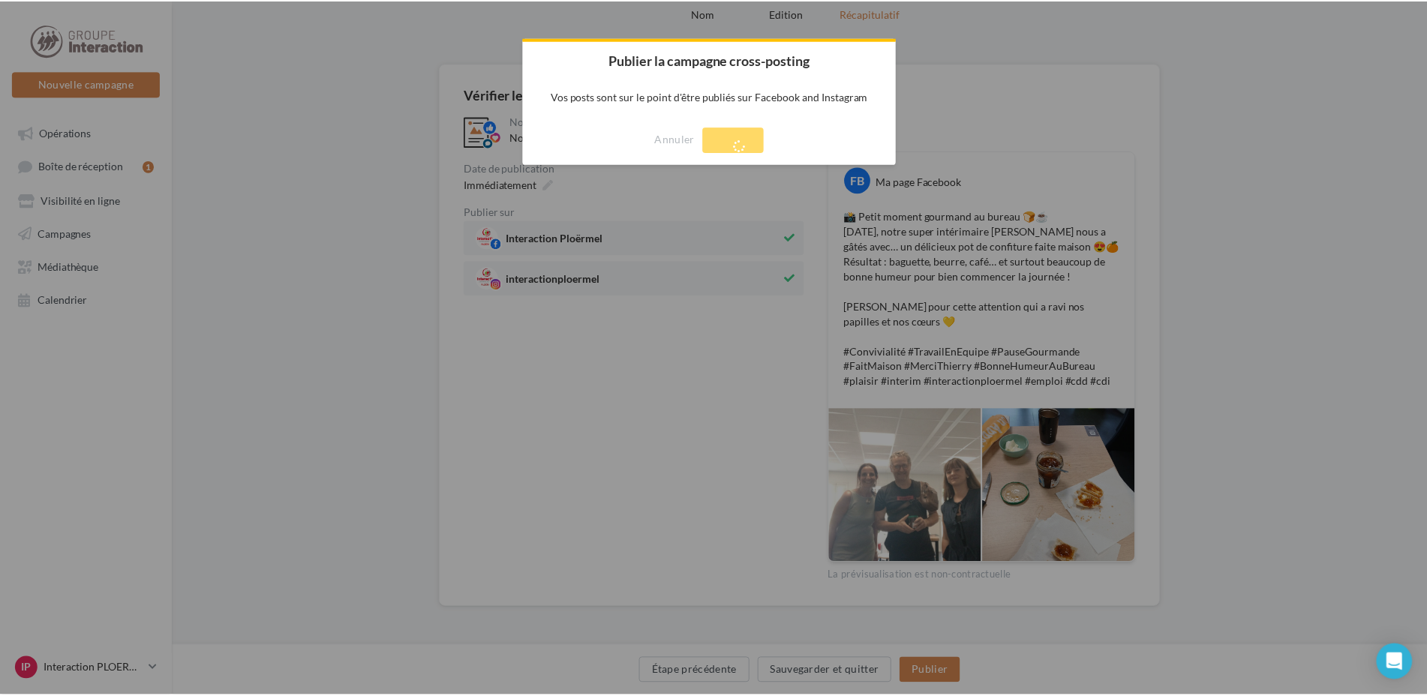
scroll to position [24, 0]
